Goal: Task Accomplishment & Management: Manage account settings

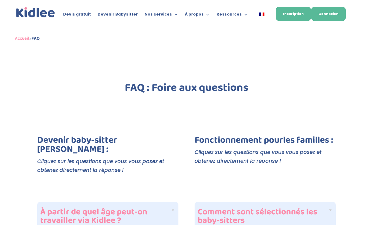
click at [331, 13] on link "Connexion" at bounding box center [328, 14] width 35 height 14
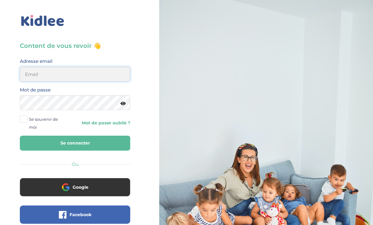
click at [88, 71] on input "email" at bounding box center [75, 74] width 111 height 15
type input "melanie.jacquet2605@gmail.com"
click at [76, 148] on button "Se connecter" at bounding box center [75, 143] width 111 height 15
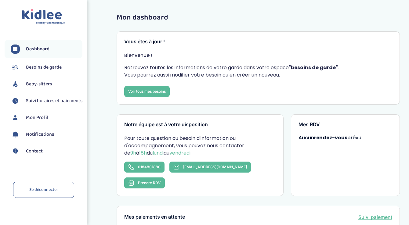
click at [39, 80] on link "Baby-sitters" at bounding box center [47, 84] width 72 height 9
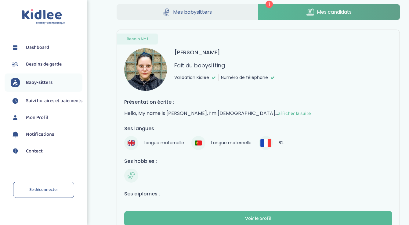
scroll to position [57, 0]
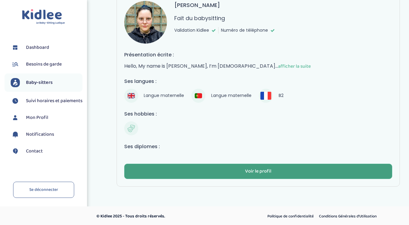
click at [228, 173] on button "Voir le profil" at bounding box center [258, 171] width 268 height 15
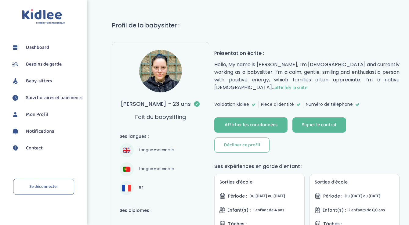
scroll to position [32, 0]
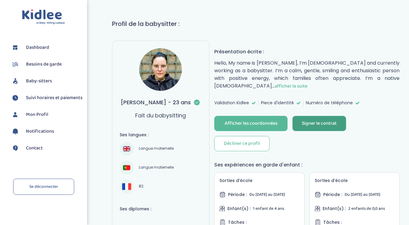
click at [319, 117] on button "Signer le contrat" at bounding box center [319, 123] width 54 height 15
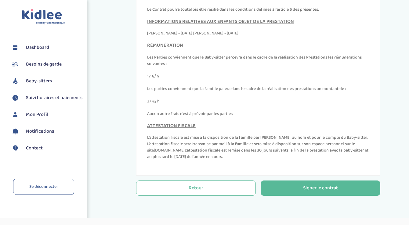
scroll to position [197, 0]
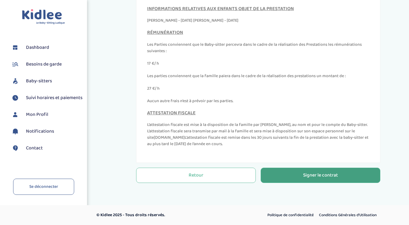
click at [306, 174] on div "Signer le contrat" at bounding box center [320, 175] width 35 height 7
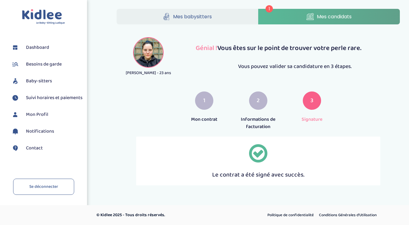
scroll to position [5, 0]
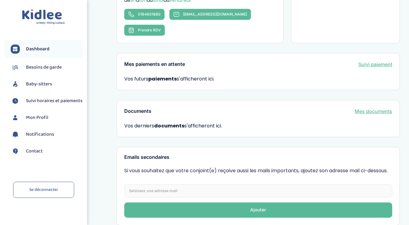
scroll to position [180, 0]
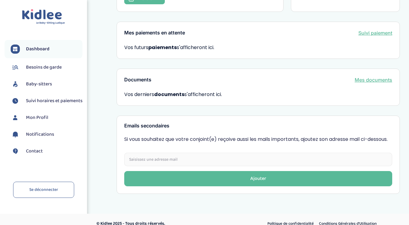
click at [277, 153] on input "email" at bounding box center [258, 159] width 268 height 13
type input "sebastien.jacquet@gadz.org"
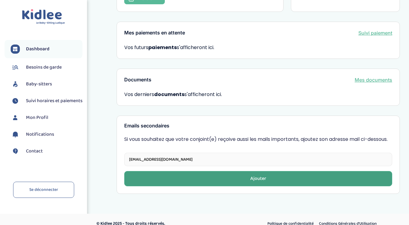
click at [245, 174] on button "Ajouter" at bounding box center [258, 178] width 268 height 15
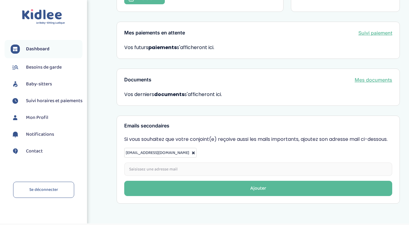
click at [42, 125] on li "Mon Profil" at bounding box center [44, 117] width 78 height 15
click at [37, 122] on span "Mon Profil" at bounding box center [37, 117] width 22 height 7
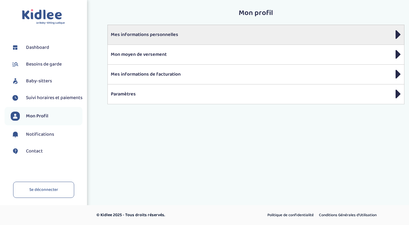
click at [185, 38] on p "Mes informations personnelles" at bounding box center [256, 34] width 290 height 7
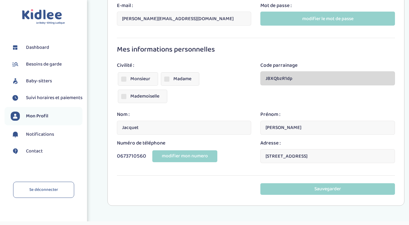
scroll to position [81, 0]
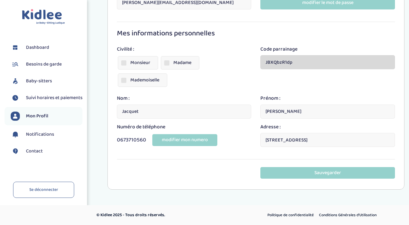
click at [178, 66] on label "Madame" at bounding box center [180, 62] width 38 height 13
click at [0, 0] on input "Madame" at bounding box center [0, 0] width 0 height 0
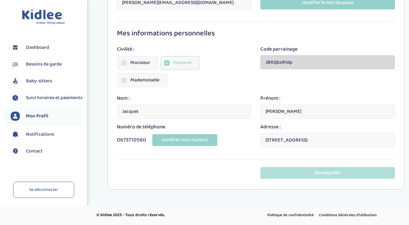
click at [300, 176] on button "Sauvegarder" at bounding box center [327, 172] width 135 height 11
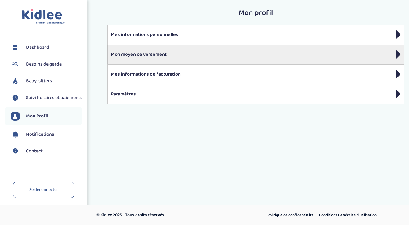
click at [186, 59] on div "Mon moyen de versement" at bounding box center [255, 55] width 297 height 20
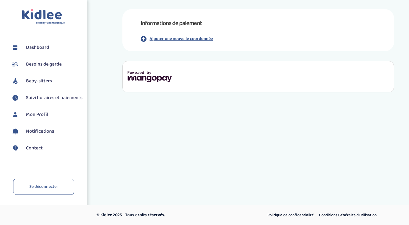
click at [195, 38] on p "Ajouter une nouvelle coordonnée" at bounding box center [181, 39] width 63 height 6
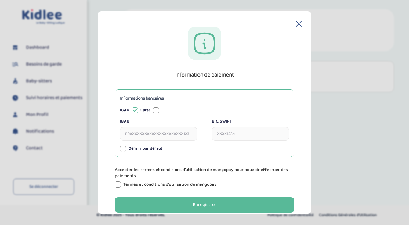
click at [167, 128] on input "IBAN" at bounding box center [158, 133] width 77 height 13
click at [176, 137] on input "IBAN" at bounding box center [158, 133] width 77 height 13
click at [149, 133] on input "IBAN" at bounding box center [158, 133] width 77 height 13
click at [144, 146] on label "Définir par défaut" at bounding box center [146, 149] width 34 height 6
click at [143, 136] on input "IBAN" at bounding box center [158, 133] width 77 height 13
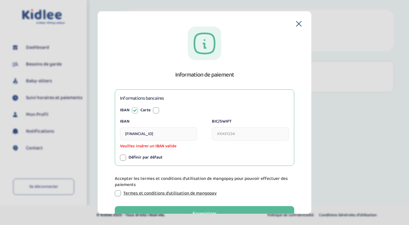
type input "FR7640618803940004040834039"
click at [271, 69] on div "Information de paiement Informations bancaires IBAN Carte IBAN FR76406188039400…" at bounding box center [204, 135] width 194 height 216
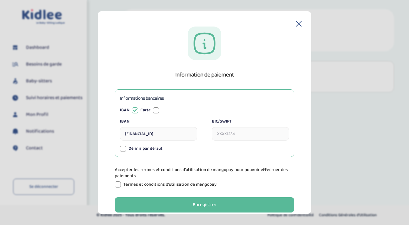
click at [227, 135] on input "BIC/SWIFT" at bounding box center [250, 133] width 77 height 13
type input "BOUSFRPPXXX"
click at [124, 146] on div at bounding box center [123, 149] width 6 height 6
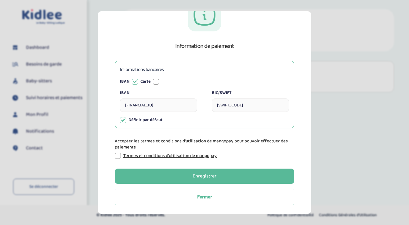
scroll to position [30, 0]
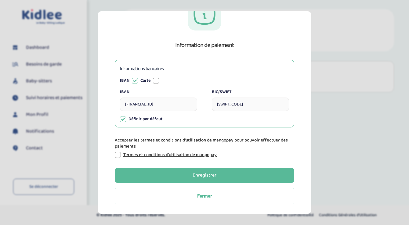
click at [121, 153] on div at bounding box center [118, 155] width 6 height 6
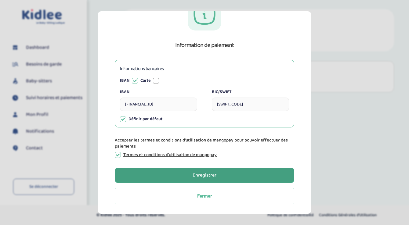
click at [169, 171] on button "Enregistrer" at bounding box center [205, 175] width 180 height 15
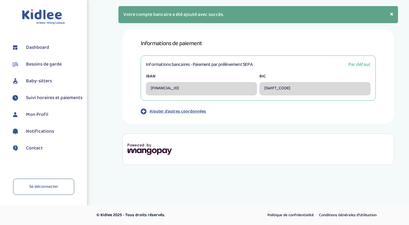
click at [49, 65] on span "Besoins de garde" at bounding box center [44, 64] width 36 height 7
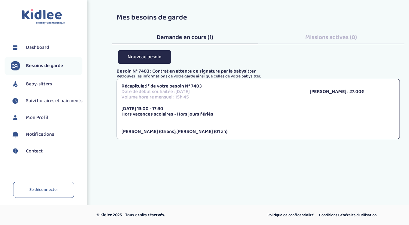
click at [43, 105] on span "Suivi horaires et paiements" at bounding box center [54, 100] width 56 height 7
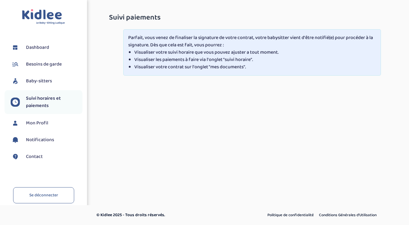
click at [39, 122] on span "Mon Profil" at bounding box center [37, 123] width 22 height 7
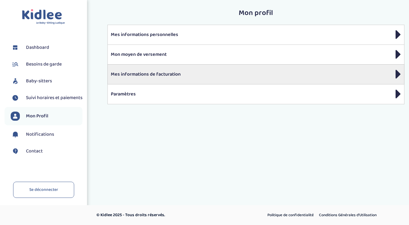
click at [220, 70] on div "Mes informations de facturation" at bounding box center [255, 74] width 297 height 20
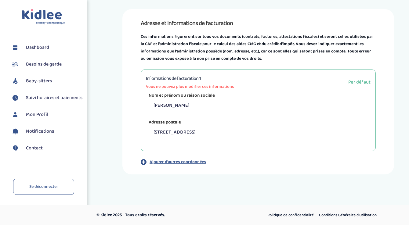
click at [40, 118] on span "Mon Profil" at bounding box center [37, 114] width 22 height 7
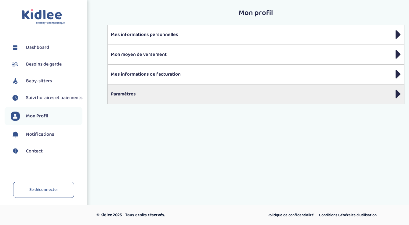
click at [188, 99] on div "Paramètres" at bounding box center [255, 94] width 297 height 20
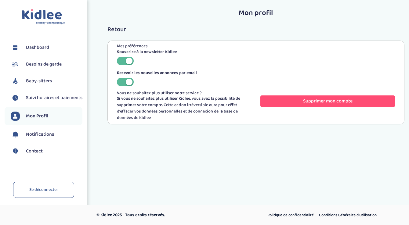
click at [122, 59] on div at bounding box center [125, 61] width 17 height 9
click at [45, 120] on span "Mon Profil" at bounding box center [37, 116] width 22 height 7
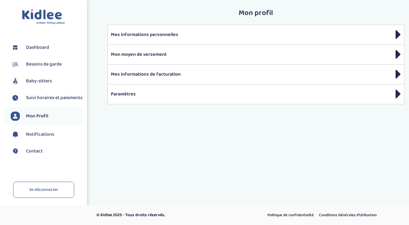
click at [58, 135] on li "Notifications" at bounding box center [44, 134] width 78 height 15
click at [48, 138] on span "Notifications" at bounding box center [40, 134] width 28 height 7
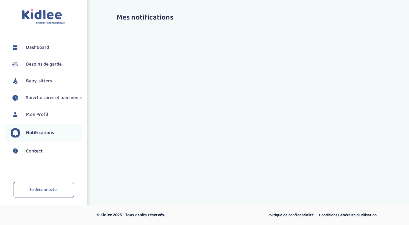
click at [45, 154] on link "Contact" at bounding box center [47, 151] width 72 height 9
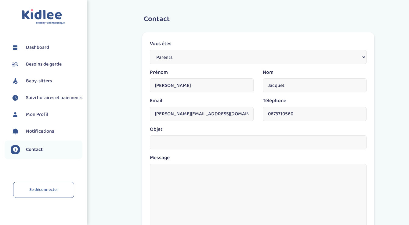
click at [175, 56] on select "Parents Babysitter Une entreprise" at bounding box center [258, 57] width 217 height 14
click at [150, 50] on select "Parents Babysitter Une entreprise" at bounding box center [258, 57] width 217 height 14
click at [54, 99] on span "Suivi horaires et paiements" at bounding box center [54, 97] width 56 height 7
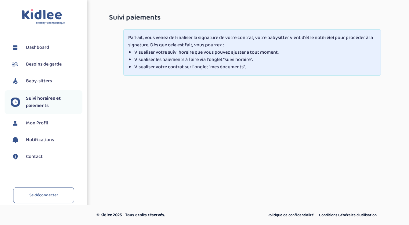
click at [47, 83] on span "Baby-sitters" at bounding box center [39, 81] width 26 height 7
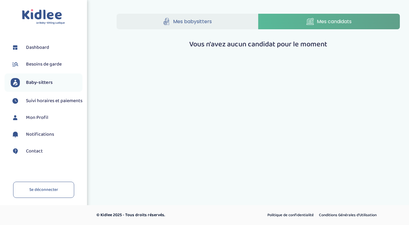
click at [169, 23] on icon at bounding box center [166, 22] width 7 height 8
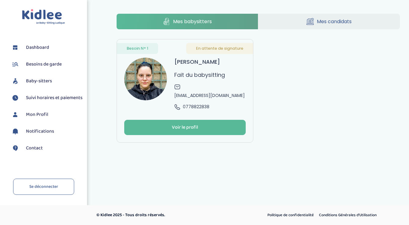
click at [53, 64] on span "Besoins de garde" at bounding box center [44, 64] width 36 height 7
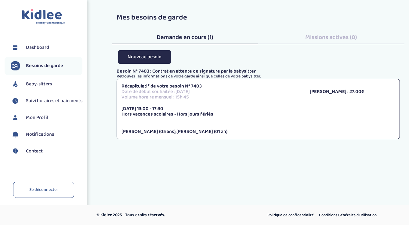
click at [53, 45] on link "Dashboard" at bounding box center [47, 47] width 72 height 9
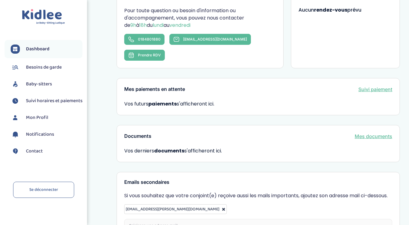
scroll to position [125, 0]
